Goal: Task Accomplishment & Management: Complete application form

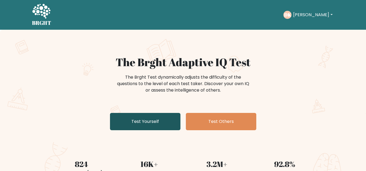
click at [157, 124] on link "Test Yourself" at bounding box center [145, 121] width 70 height 17
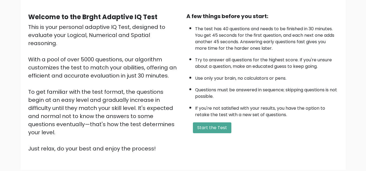
scroll to position [45, 0]
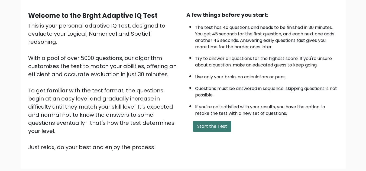
click at [220, 124] on button "Start the Test" at bounding box center [212, 126] width 38 height 11
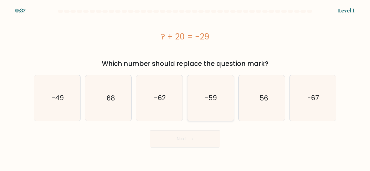
click at [200, 101] on icon "-59" at bounding box center [210, 98] width 45 height 45
click at [185, 87] on input "d. -59" at bounding box center [185, 86] width 0 height 1
radio input "true"
click at [201, 136] on button "Next" at bounding box center [185, 138] width 70 height 17
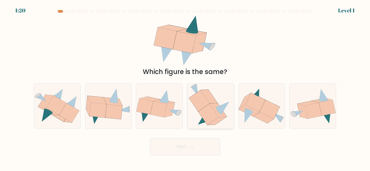
click at [224, 116] on icon at bounding box center [218, 110] width 17 height 14
click at [185, 87] on input "d." at bounding box center [185, 86] width 0 height 1
radio input "true"
click at [193, 146] on icon at bounding box center [189, 147] width 7 height 3
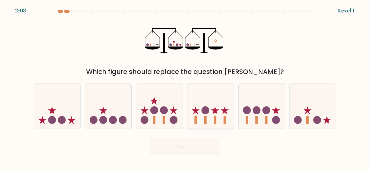
click at [211, 117] on icon at bounding box center [210, 106] width 46 height 38
click at [185, 87] on input "d." at bounding box center [185, 86] width 0 height 1
radio input "true"
click at [184, 146] on button "Next" at bounding box center [185, 146] width 70 height 17
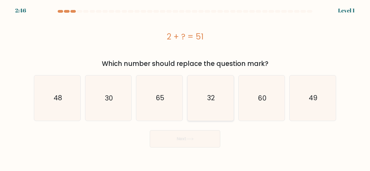
click at [224, 92] on icon "32" at bounding box center [210, 98] width 45 height 45
click at [185, 87] on input "d. 32" at bounding box center [185, 86] width 0 height 1
radio input "true"
click at [203, 139] on button "Next" at bounding box center [185, 138] width 70 height 17
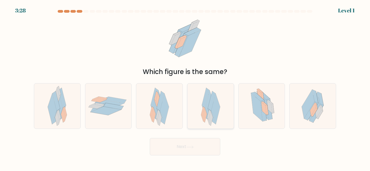
click at [205, 115] on icon at bounding box center [204, 115] width 4 height 15
click at [185, 87] on input "d." at bounding box center [185, 86] width 0 height 1
radio input "true"
click at [191, 148] on icon at bounding box center [189, 147] width 7 height 3
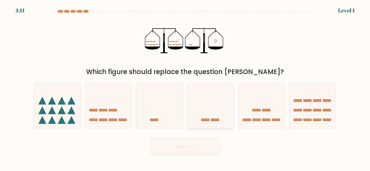
click at [219, 120] on icon at bounding box center [210, 106] width 46 height 38
click at [185, 87] on input "d." at bounding box center [185, 86] width 0 height 1
radio input "true"
click at [205, 144] on button "Next" at bounding box center [185, 146] width 70 height 17
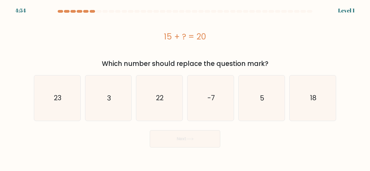
click at [207, 125] on form "a. 3" at bounding box center [185, 79] width 370 height 138
drag, startPoint x: 209, startPoint y: 110, endPoint x: 202, endPoint y: 135, distance: 25.5
click at [202, 135] on form "a. 3" at bounding box center [185, 79] width 370 height 138
click at [202, 135] on button "Next" at bounding box center [185, 138] width 70 height 17
click at [234, 98] on div "d. -7" at bounding box center [210, 98] width 51 height 46
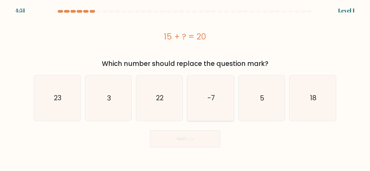
click at [219, 99] on icon "-7" at bounding box center [210, 98] width 45 height 45
click at [185, 87] on input "d. -7" at bounding box center [185, 86] width 0 height 1
radio input "true"
click at [189, 139] on icon at bounding box center [189, 139] width 7 height 3
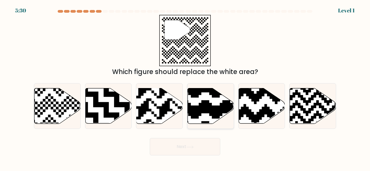
click at [202, 110] on icon at bounding box center [225, 87] width 84 height 84
click at [185, 87] on input "d." at bounding box center [185, 86] width 0 height 1
radio input "true"
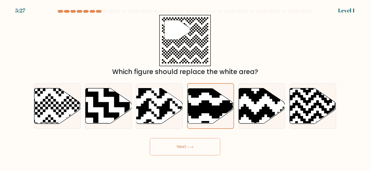
click at [208, 150] on button "Next" at bounding box center [185, 146] width 70 height 17
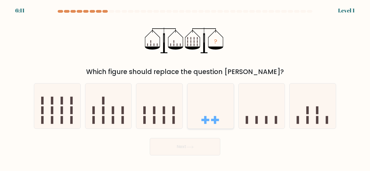
click at [200, 115] on icon at bounding box center [210, 106] width 46 height 38
click at [185, 87] on input "d." at bounding box center [185, 86] width 0 height 1
radio input "true"
click at [181, 146] on button "Next" at bounding box center [185, 146] width 70 height 17
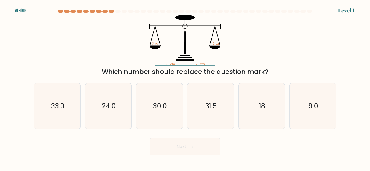
click at [235, 107] on div "d. 31.5" at bounding box center [210, 106] width 51 height 46
click at [212, 119] on icon "31.5" at bounding box center [210, 106] width 45 height 45
click at [185, 87] on input "d. 31.5" at bounding box center [185, 86] width 0 height 1
radio input "true"
click at [205, 147] on button "Next" at bounding box center [185, 146] width 70 height 17
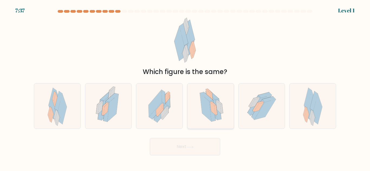
click at [224, 92] on icon at bounding box center [210, 106] width 32 height 45
click at [185, 87] on input "d." at bounding box center [185, 86] width 0 height 1
radio input "true"
click at [182, 146] on button "Next" at bounding box center [185, 146] width 70 height 17
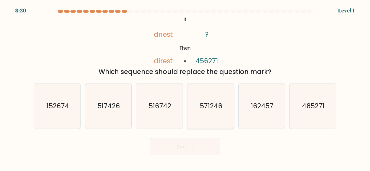
click at [214, 112] on icon "571246" at bounding box center [210, 106] width 45 height 45
click at [185, 87] on input "d. 571246" at bounding box center [185, 86] width 0 height 1
radio input "true"
click at [206, 153] on button "Next" at bounding box center [185, 146] width 70 height 17
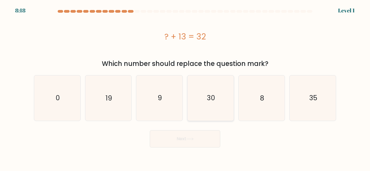
click at [208, 98] on text "30" at bounding box center [211, 97] width 8 height 9
click at [185, 87] on input "d. 30" at bounding box center [185, 86] width 0 height 1
radio input "true"
click at [195, 137] on button "Next" at bounding box center [185, 138] width 70 height 17
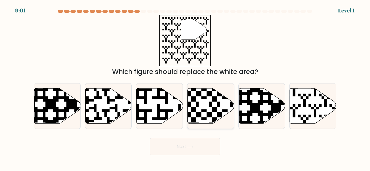
click at [216, 105] on icon at bounding box center [211, 105] width 46 height 35
click at [185, 87] on input "d." at bounding box center [185, 86] width 0 height 1
radio input "true"
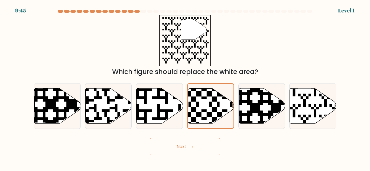
click at [188, 145] on button "Next" at bounding box center [185, 146] width 70 height 17
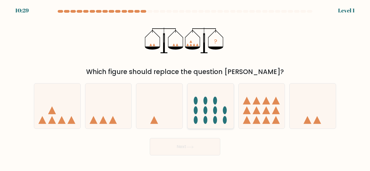
click at [197, 106] on icon at bounding box center [210, 106] width 46 height 38
click at [185, 87] on input "d." at bounding box center [185, 86] width 0 height 1
radio input "true"
click at [181, 145] on button "Next" at bounding box center [185, 146] width 70 height 17
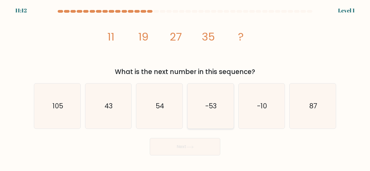
click at [222, 103] on icon "-53" at bounding box center [210, 106] width 45 height 45
click at [185, 87] on input "d. -53" at bounding box center [185, 86] width 0 height 1
radio input "true"
click at [200, 145] on button "Next" at bounding box center [185, 146] width 70 height 17
click at [208, 111] on icon "-53" at bounding box center [210, 106] width 45 height 45
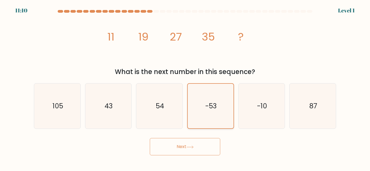
click at [185, 87] on input "d. -53" at bounding box center [185, 86] width 0 height 1
click at [188, 146] on icon at bounding box center [189, 147] width 7 height 3
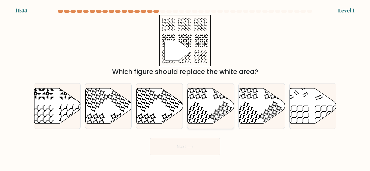
click at [212, 103] on icon at bounding box center [211, 105] width 46 height 35
click at [185, 87] on input "d." at bounding box center [185, 86] width 0 height 1
radio input "true"
click at [193, 146] on icon at bounding box center [189, 147] width 7 height 3
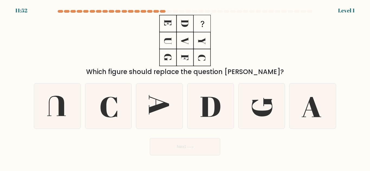
click at [188, 149] on button "Next" at bounding box center [185, 146] width 70 height 17
click at [206, 101] on icon at bounding box center [210, 107] width 20 height 20
click at [185, 87] on input "d." at bounding box center [185, 86] width 0 height 1
radio input "true"
click at [193, 148] on icon at bounding box center [189, 147] width 7 height 3
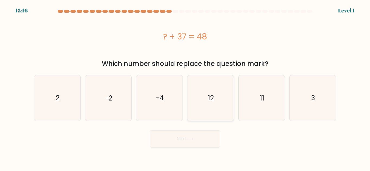
click at [216, 114] on icon "12" at bounding box center [210, 98] width 45 height 45
click at [185, 87] on input "d. 12" at bounding box center [185, 86] width 0 height 1
radio input "true"
click at [196, 140] on button "Next" at bounding box center [185, 138] width 70 height 17
click at [195, 143] on button "Next" at bounding box center [185, 138] width 70 height 17
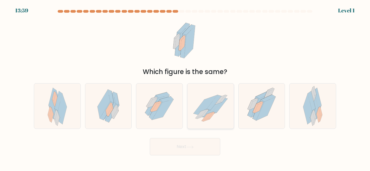
click at [203, 108] on icon at bounding box center [205, 104] width 24 height 18
click at [185, 87] on input "d." at bounding box center [185, 86] width 0 height 1
radio input "true"
click at [186, 144] on button "Next" at bounding box center [185, 146] width 70 height 17
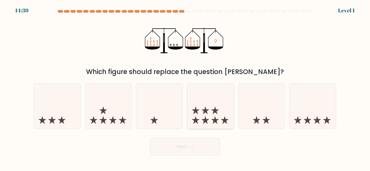
click at [198, 116] on icon at bounding box center [210, 106] width 46 height 38
click at [185, 87] on input "d." at bounding box center [185, 86] width 0 height 1
radio input "true"
click at [193, 149] on button "Next" at bounding box center [185, 146] width 70 height 17
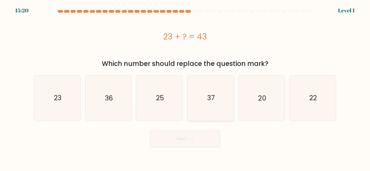
click at [229, 109] on icon "37" at bounding box center [210, 98] width 45 height 45
click at [185, 87] on input "d. 37" at bounding box center [185, 86] width 0 height 1
radio input "true"
click at [200, 147] on button "Next" at bounding box center [185, 138] width 70 height 17
click at [198, 139] on button "Next" at bounding box center [185, 138] width 70 height 17
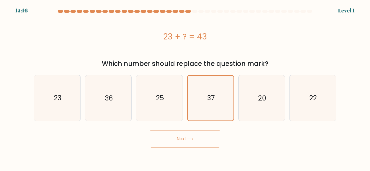
click at [190, 137] on button "Next" at bounding box center [185, 138] width 70 height 17
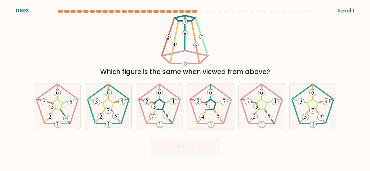
click at [215, 103] on 268 at bounding box center [210, 104] width 11 height 10
click at [185, 87] on input "d." at bounding box center [185, 86] width 0 height 1
radio input "true"
click at [189, 145] on button "Next" at bounding box center [185, 146] width 70 height 17
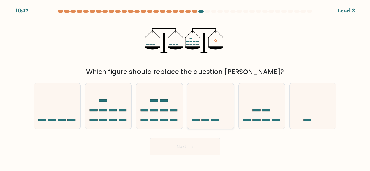
click at [193, 109] on icon at bounding box center [210, 106] width 46 height 38
click at [185, 87] on input "d." at bounding box center [185, 86] width 0 height 1
radio input "true"
click at [183, 150] on button "Next" at bounding box center [185, 146] width 70 height 17
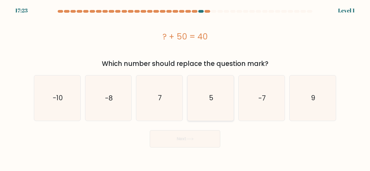
click at [206, 113] on icon "5" at bounding box center [210, 98] width 45 height 45
click at [185, 87] on input "d. 5" at bounding box center [185, 86] width 0 height 1
radio input "true"
click at [188, 141] on button "Next" at bounding box center [185, 138] width 70 height 17
click at [193, 139] on icon at bounding box center [189, 139] width 7 height 3
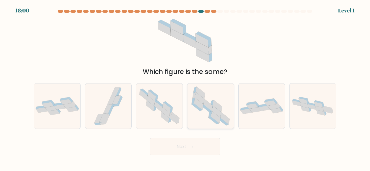
click at [217, 102] on icon at bounding box center [210, 106] width 45 height 45
click at [185, 87] on input "d." at bounding box center [185, 86] width 0 height 1
radio input "true"
click at [199, 142] on button "Next" at bounding box center [185, 146] width 70 height 17
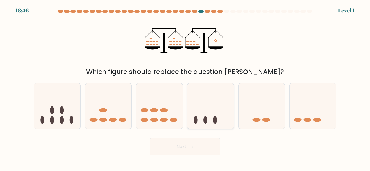
click at [207, 118] on icon at bounding box center [210, 106] width 46 height 38
click at [185, 87] on input "d." at bounding box center [185, 86] width 0 height 1
radio input "true"
click at [186, 156] on button "Next" at bounding box center [185, 146] width 70 height 17
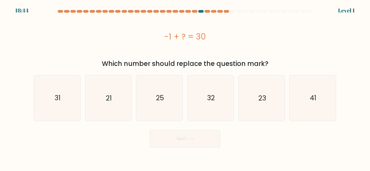
click at [184, 150] on body "18:44 Level 1" at bounding box center [185, 85] width 370 height 171
click at [72, 102] on icon "31" at bounding box center [57, 98] width 45 height 45
click at [185, 87] on input "a. 31" at bounding box center [185, 86] width 0 height 1
radio input "true"
click at [166, 138] on button "Next" at bounding box center [185, 138] width 70 height 17
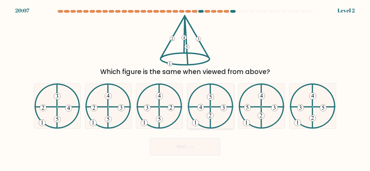
click at [199, 96] on icon at bounding box center [211, 106] width 46 height 45
click at [185, 87] on input "d." at bounding box center [185, 86] width 0 height 1
radio input "true"
click at [183, 154] on button "Next" at bounding box center [185, 146] width 70 height 17
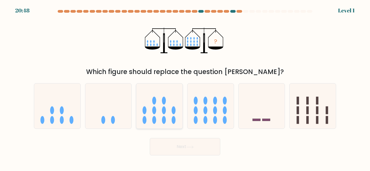
click at [139, 123] on icon at bounding box center [159, 106] width 46 height 38
click at [185, 87] on input "c." at bounding box center [185, 86] width 0 height 1
radio input "true"
click at [181, 153] on button "Next" at bounding box center [185, 146] width 70 height 17
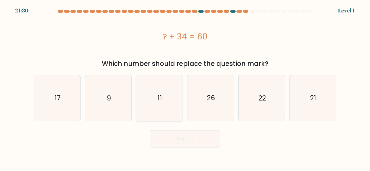
click at [151, 98] on icon "11" at bounding box center [159, 98] width 45 height 45
click at [185, 87] on input "c. 11" at bounding box center [185, 86] width 0 height 1
radio input "true"
click at [204, 104] on icon "26" at bounding box center [210, 98] width 45 height 45
click at [185, 87] on input "d. 26" at bounding box center [185, 86] width 0 height 1
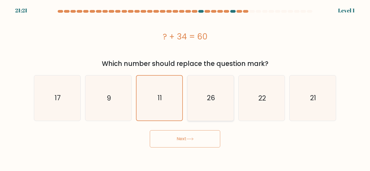
radio input "true"
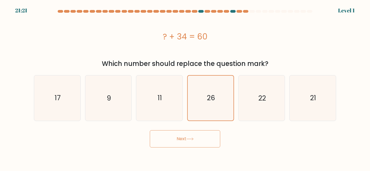
click at [191, 136] on button "Next" at bounding box center [185, 138] width 70 height 17
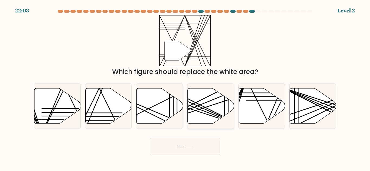
click at [215, 90] on icon at bounding box center [210, 106] width 46 height 36
click at [185, 87] on input "d." at bounding box center [185, 86] width 0 height 1
radio input "true"
click at [181, 142] on button "Next" at bounding box center [185, 146] width 70 height 17
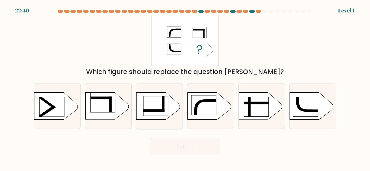
click at [156, 102] on rect at bounding box center [155, 105] width 25 height 19
click at [185, 87] on input "c." at bounding box center [185, 86] width 0 height 1
radio input "true"
click at [192, 147] on icon at bounding box center [189, 147] width 7 height 3
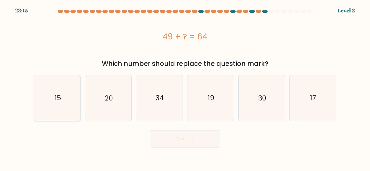
click at [71, 98] on icon "15" at bounding box center [57, 98] width 45 height 45
click at [185, 87] on input "a. 15" at bounding box center [185, 86] width 0 height 1
radio input "true"
click at [170, 135] on button "Next" at bounding box center [185, 138] width 70 height 17
click at [187, 139] on button "Next" at bounding box center [185, 138] width 70 height 17
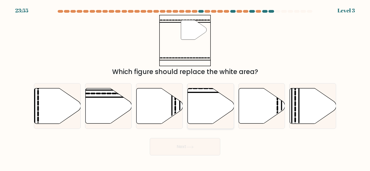
click at [201, 95] on icon at bounding box center [211, 105] width 46 height 35
click at [185, 87] on input "d." at bounding box center [185, 86] width 0 height 1
radio input "true"
click at [191, 149] on icon at bounding box center [189, 147] width 7 height 3
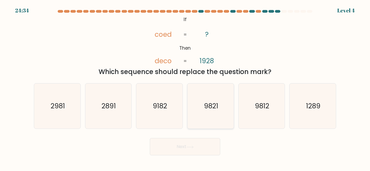
click at [198, 109] on icon "9821" at bounding box center [210, 106] width 45 height 45
click at [185, 87] on input "d. 9821" at bounding box center [185, 86] width 0 height 1
radio input "true"
click at [183, 147] on button "Next" at bounding box center [185, 146] width 70 height 17
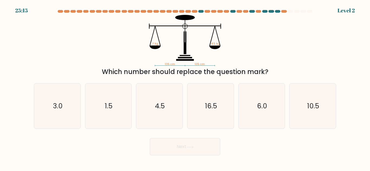
click at [191, 142] on button "Next" at bounding box center [185, 146] width 70 height 17
click at [204, 110] on icon "16.5" at bounding box center [210, 106] width 45 height 45
click at [185, 87] on input "d. 16.5" at bounding box center [185, 86] width 0 height 1
radio input "true"
click at [192, 148] on icon at bounding box center [189, 147] width 7 height 3
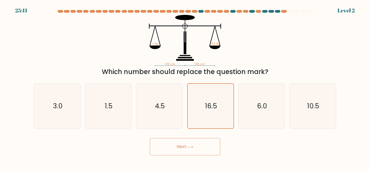
click at [183, 147] on button "Next" at bounding box center [185, 146] width 70 height 17
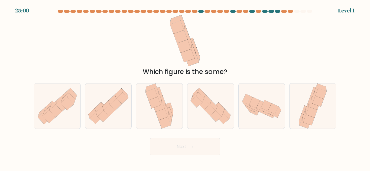
click at [181, 149] on button "Next" at bounding box center [185, 146] width 70 height 17
click at [178, 116] on div at bounding box center [159, 106] width 47 height 46
click at [185, 87] on input "c." at bounding box center [185, 86] width 0 height 1
radio input "true"
click at [193, 149] on button "Next" at bounding box center [185, 146] width 70 height 17
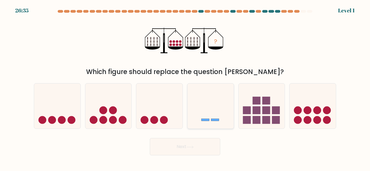
click at [213, 120] on rect at bounding box center [215, 120] width 8 height 2
click at [185, 87] on input "d." at bounding box center [185, 86] width 0 height 1
radio input "true"
click at [203, 152] on button "Next" at bounding box center [185, 146] width 70 height 17
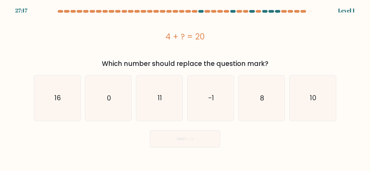
click at [227, 122] on form "a. 0" at bounding box center [185, 79] width 370 height 138
click at [199, 106] on icon "-1" at bounding box center [210, 98] width 45 height 45
click at [185, 87] on input "d. -1" at bounding box center [185, 86] width 0 height 1
radio input "true"
click at [54, 110] on icon "16" at bounding box center [57, 98] width 45 height 45
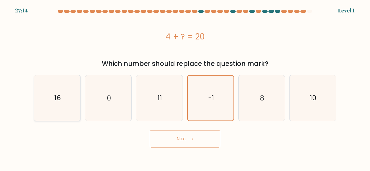
click at [185, 87] on input "a. 16" at bounding box center [185, 86] width 0 height 1
radio input "true"
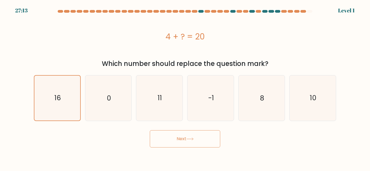
click at [165, 142] on button "Next" at bounding box center [185, 138] width 70 height 17
